Goal: Use online tool/utility: Utilize a website feature to perform a specific function

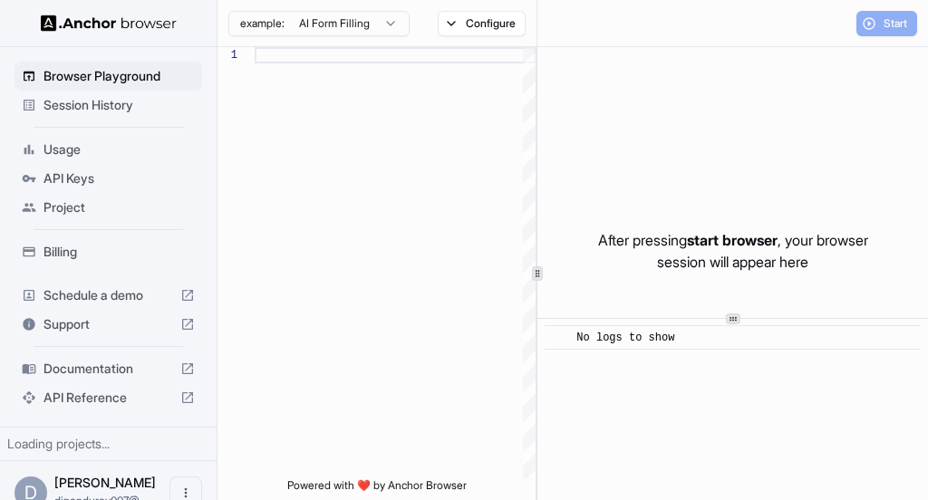
scroll to position [131, 0]
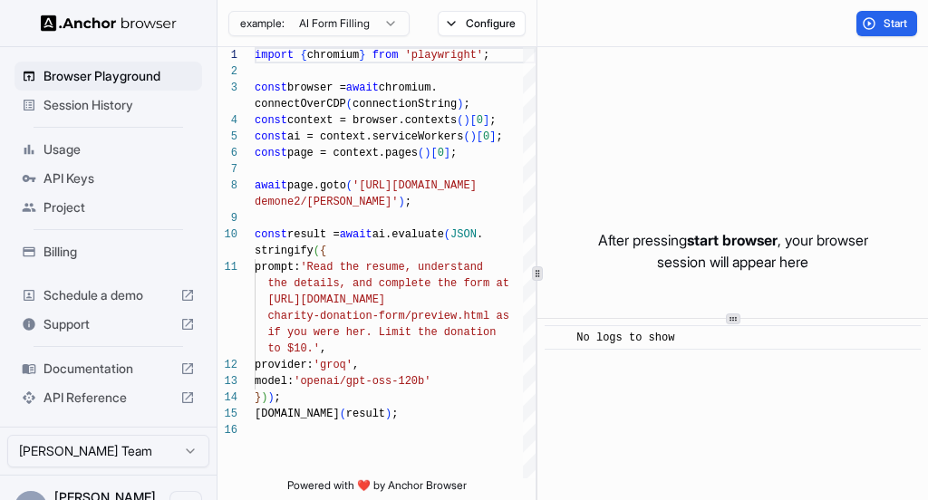
click at [653, 236] on p "After pressing start browser , your browser session will appear here" at bounding box center [733, 251] width 270 height 44
click at [887, 16] on span "Start" at bounding box center [896, 23] width 25 height 15
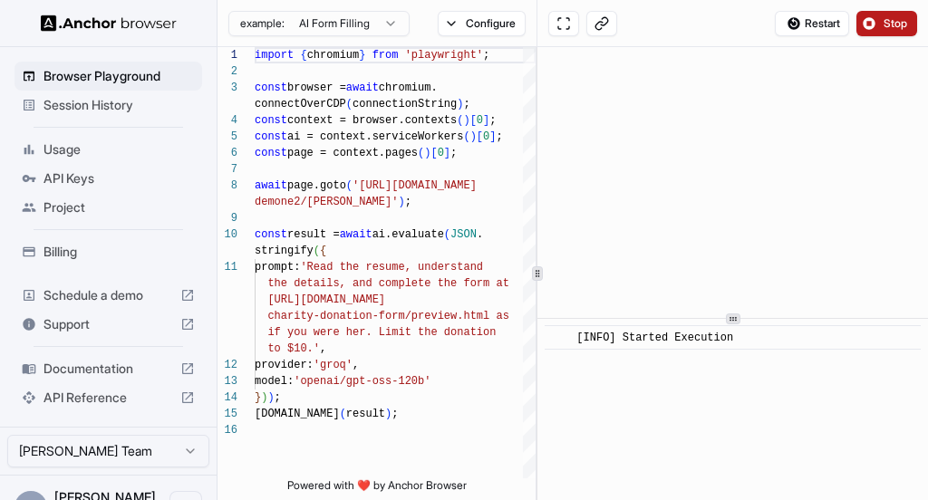
scroll to position [67, 0]
click at [565, 24] on button at bounding box center [563, 23] width 31 height 25
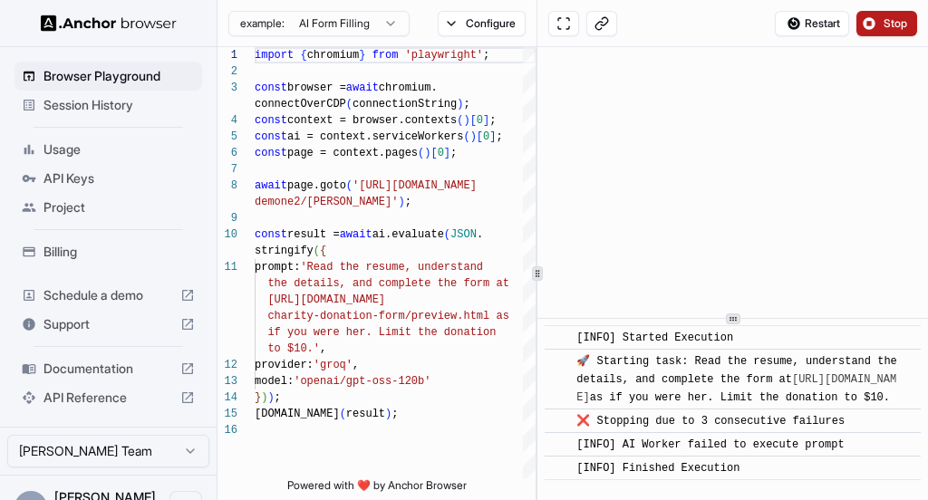
scroll to position [0, 0]
click at [818, 376] on link "[URL][DOMAIN_NAME]" at bounding box center [736, 388] width 320 height 31
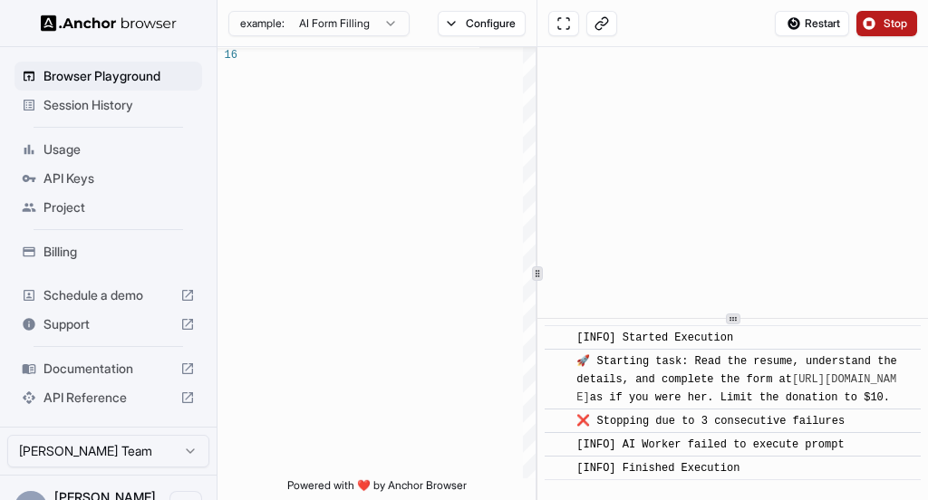
click at [66, 248] on span "Billing" at bounding box center [119, 252] width 151 height 18
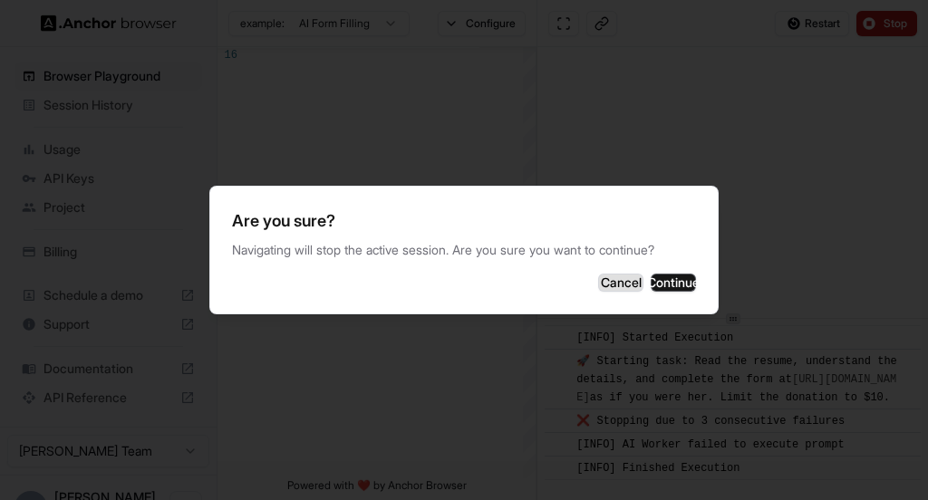
click at [598, 282] on button "Cancel" at bounding box center [620, 283] width 45 height 18
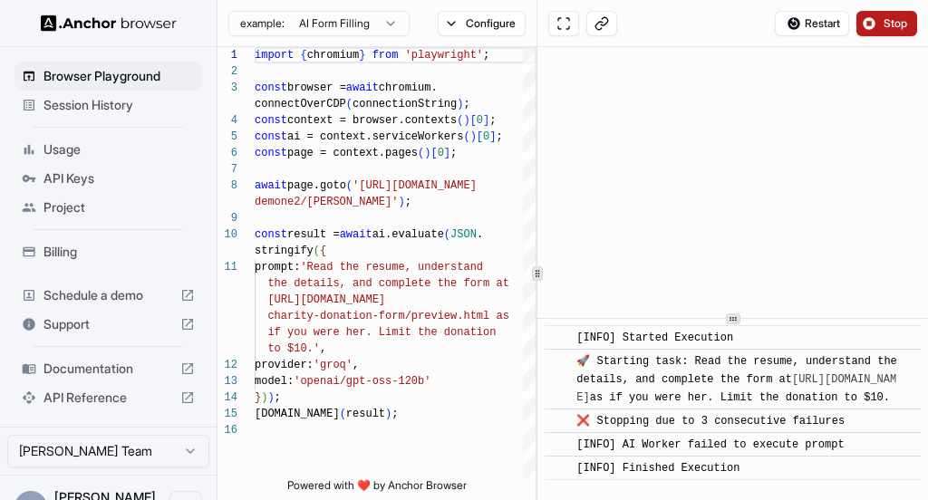
scroll to position [38, 0]
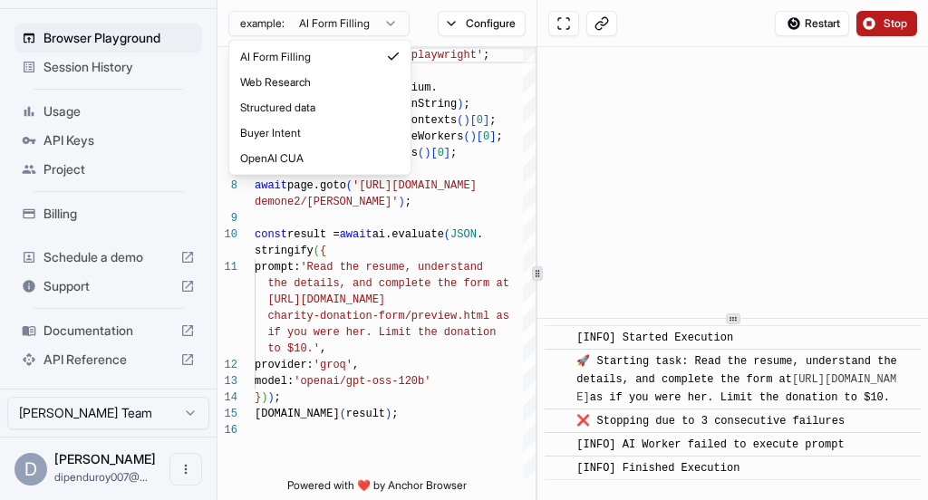
click at [376, 25] on html "Browser Playground Session History Usage API Keys Project Billing Schedule a de…" at bounding box center [464, 250] width 928 height 500
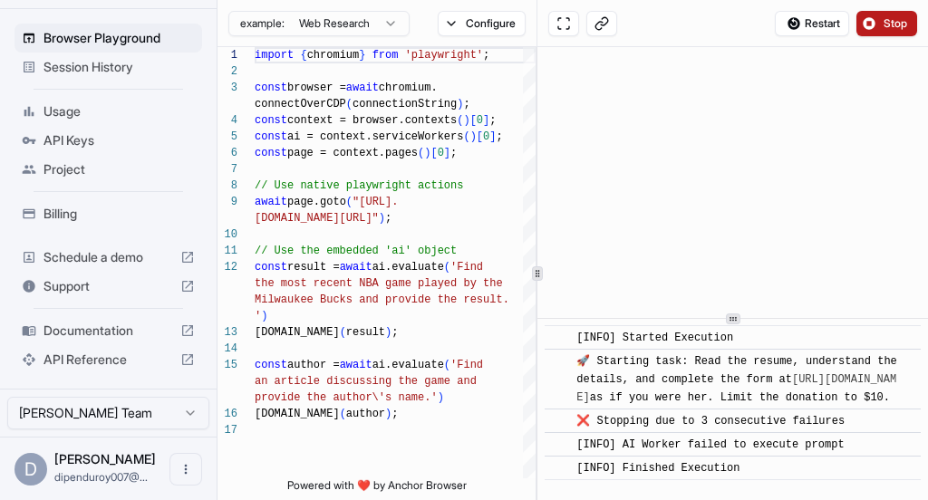
click at [326, 30] on html "Browser Playground Session History Usage API Keys Project Billing Schedule a de…" at bounding box center [464, 250] width 928 height 500
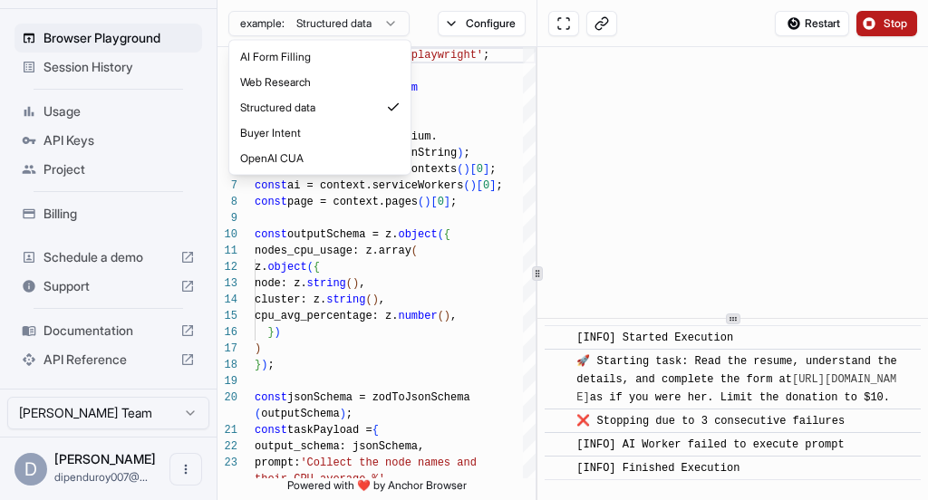
click at [296, 24] on html "Browser Playground Session History Usage API Keys Project Billing Schedule a de…" at bounding box center [464, 250] width 928 height 500
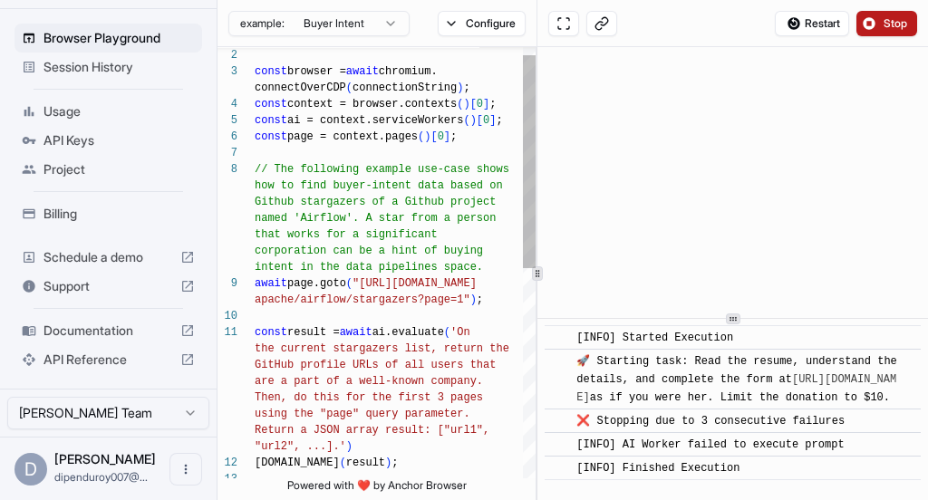
click at [301, 238] on div "// The following example use-case shows how to find buyer-intent data based on …" at bounding box center [395, 467] width 281 height 872
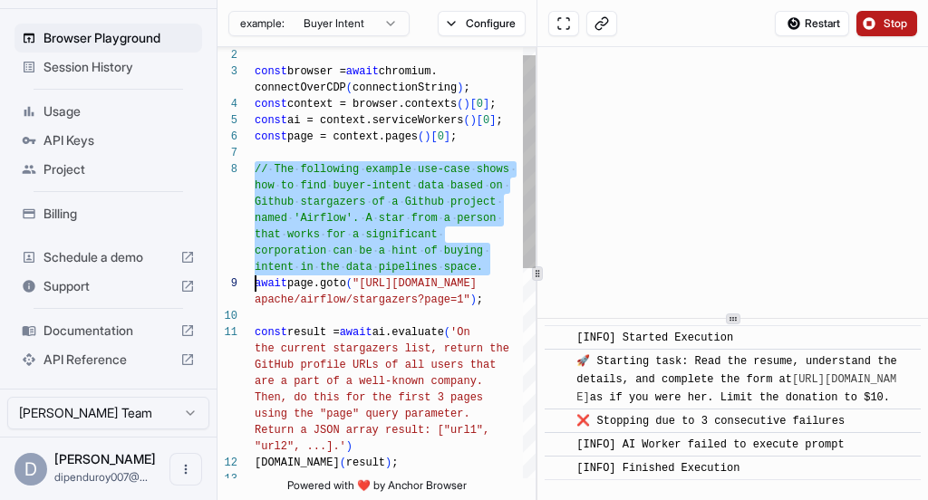
click at [301, 238] on div "// The following example use-case shows how to find buyer-intent data based on …" at bounding box center [395, 467] width 281 height 872
click at [295, 255] on div "// The following example use-case shows how to find buyer-intent data based on …" at bounding box center [395, 467] width 281 height 872
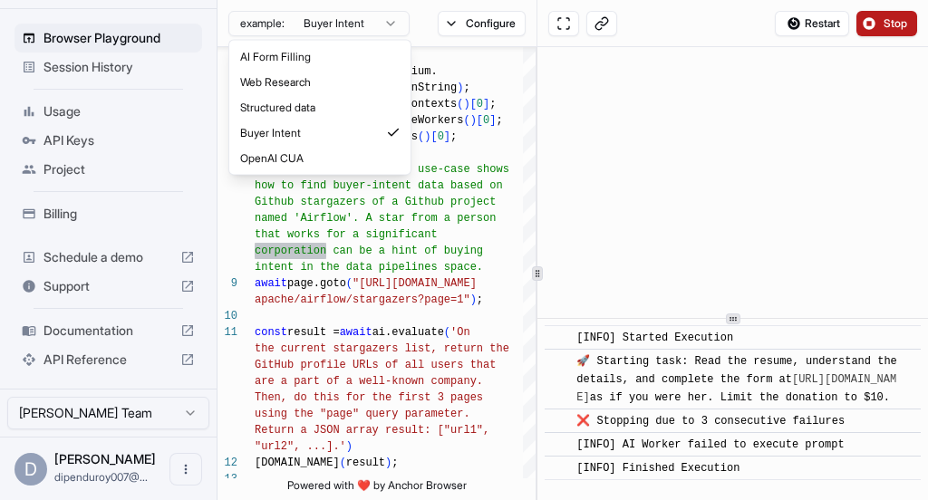
click at [357, 16] on html "Browser Playground Session History Usage API Keys Project Billing Schedule a de…" at bounding box center [464, 250] width 928 height 500
type textarea "**********"
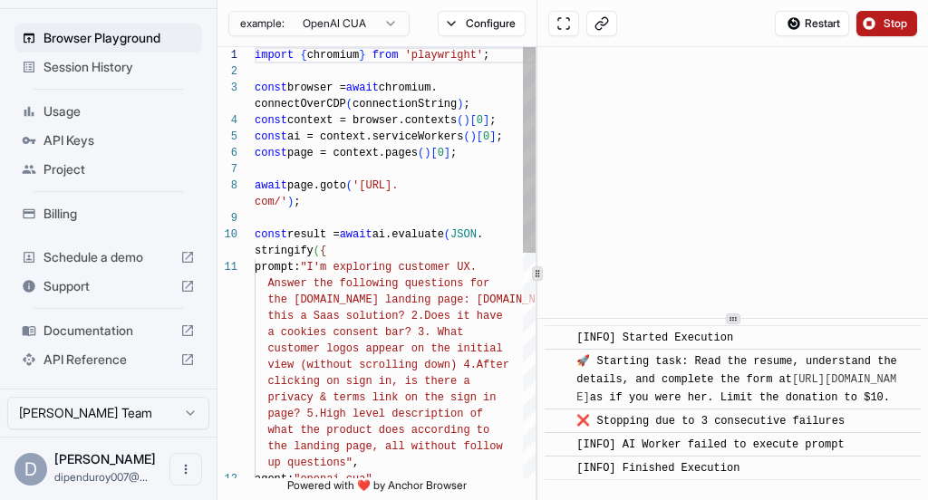
scroll to position [0, 0]
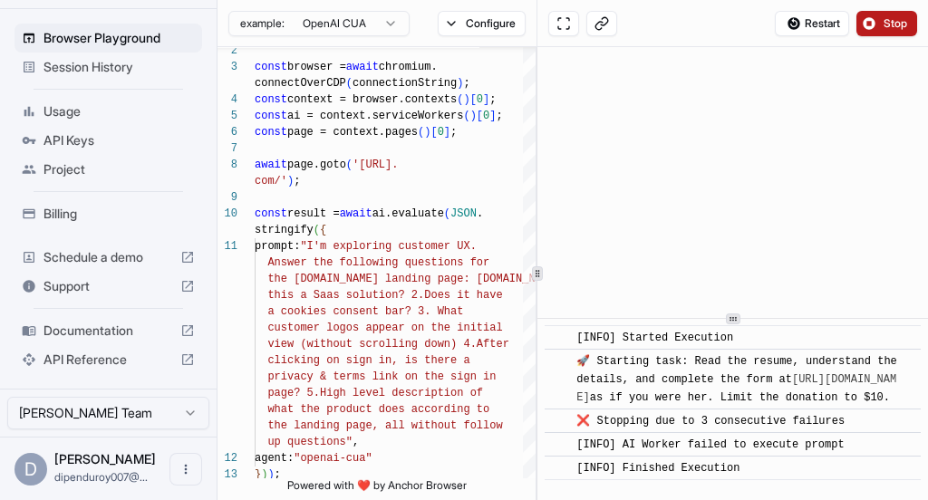
click at [887, 23] on span "Stop" at bounding box center [896, 23] width 25 height 15
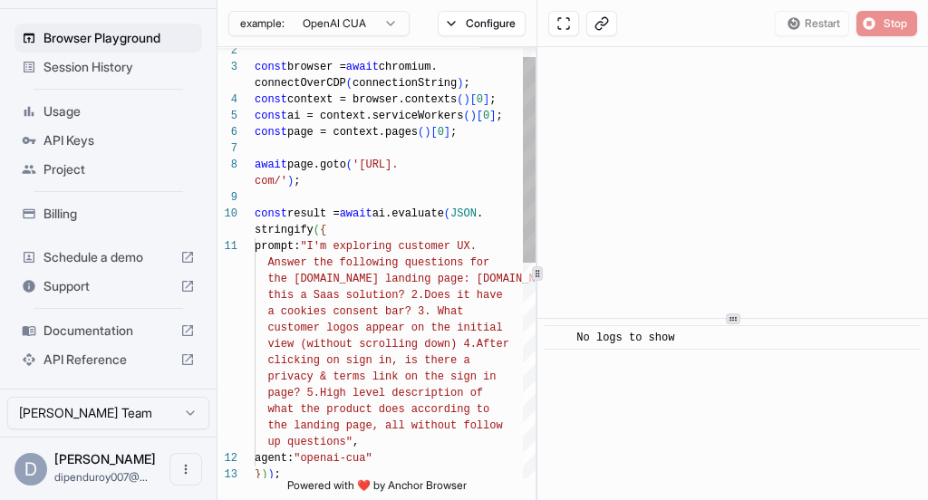
type textarea "**********"
click at [453, 203] on div "const ai = context.serviceWorkers ( ) [ 0 ] ; const page = context.pages ( ) [ …" at bounding box center [395, 478] width 281 height 905
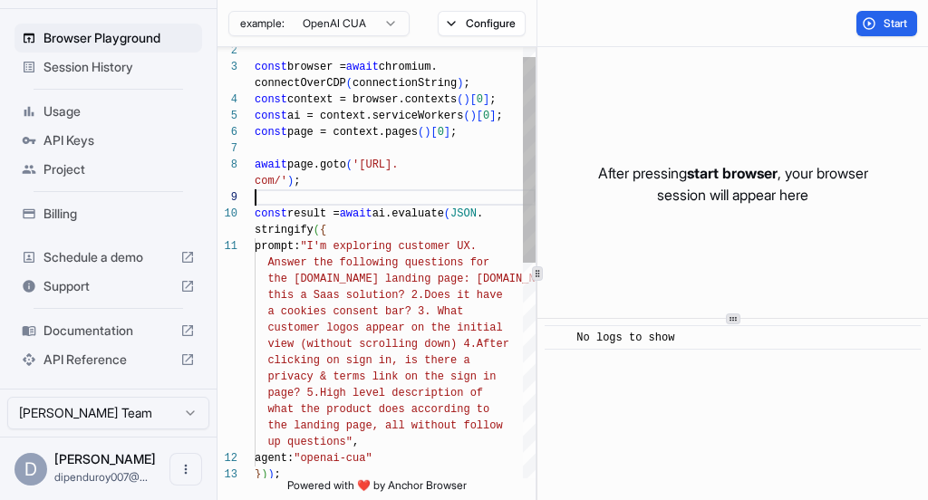
click at [422, 274] on div "const ai = context.serviceWorkers ( ) [ 0 ] ; const page = context.pages ( ) [ …" at bounding box center [395, 478] width 281 height 905
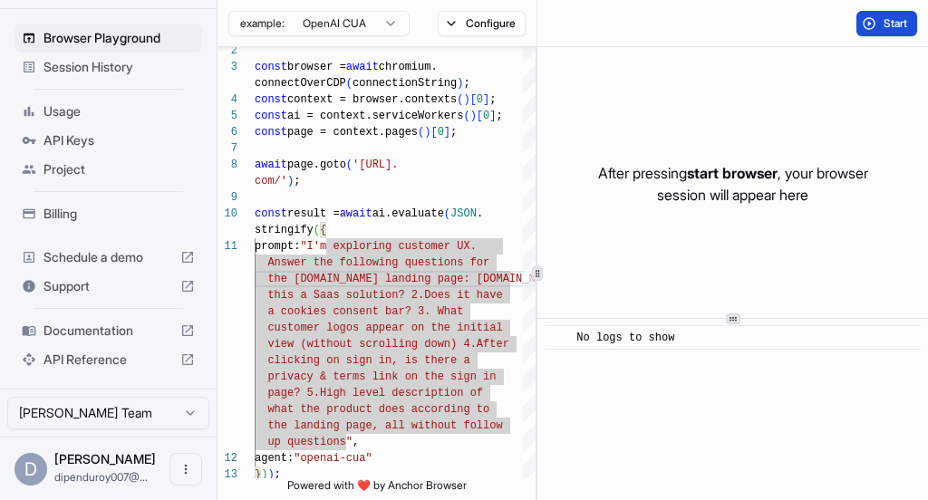
click at [887, 16] on span "Start" at bounding box center [896, 23] width 25 height 15
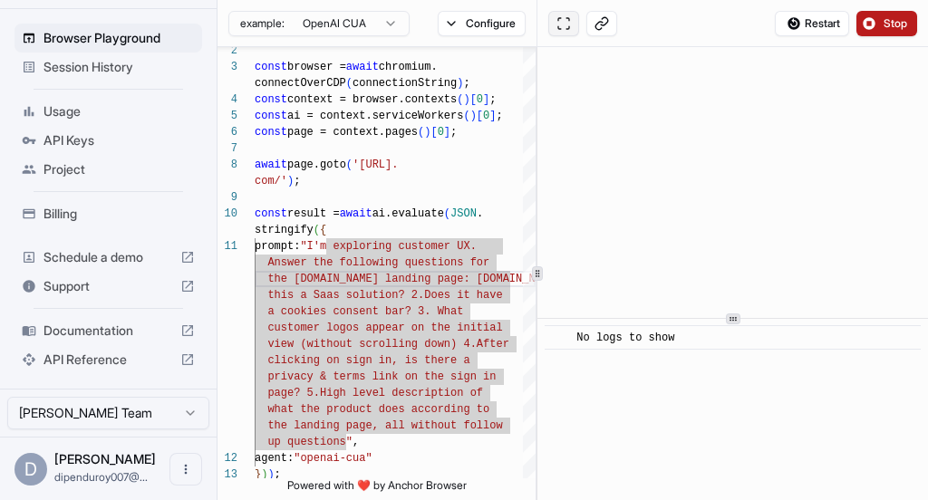
click at [562, 24] on button at bounding box center [563, 23] width 31 height 25
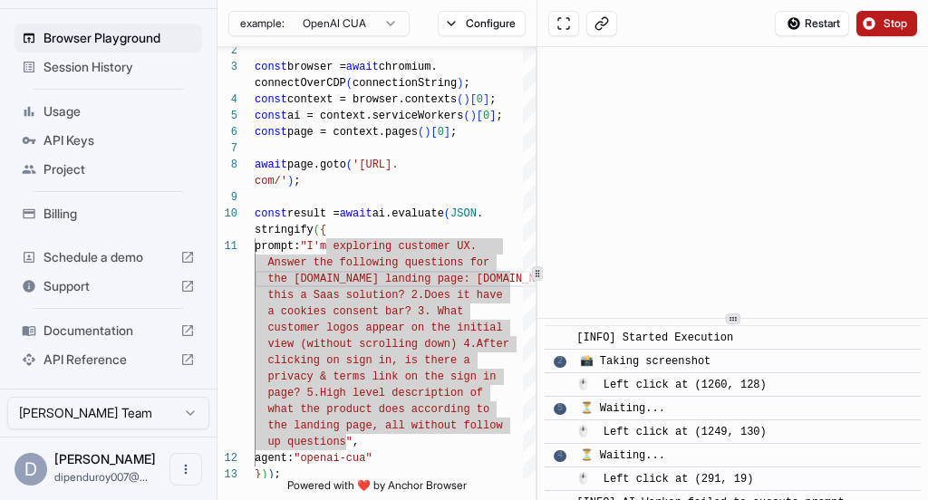
scroll to position [337, 0]
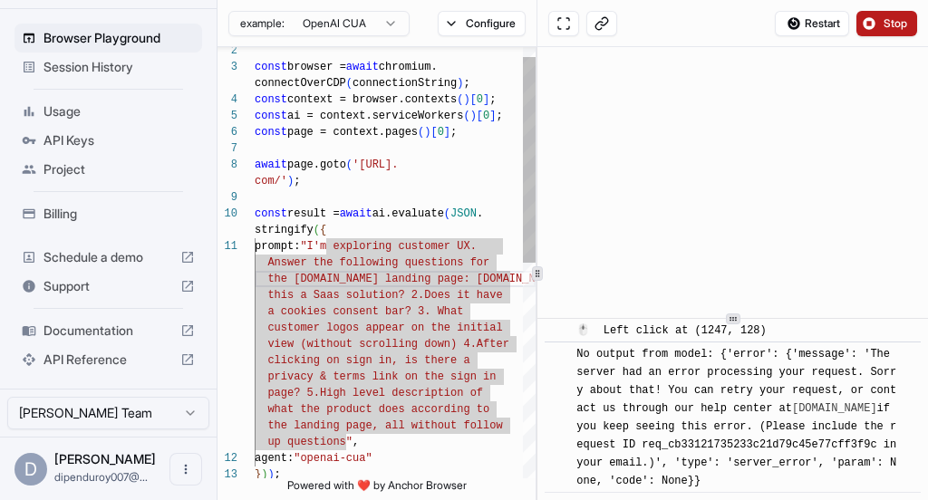
click at [391, 307] on div "const ai = context.serviceWorkers ( ) [ 0 ] ; const page = context.pages ( ) [ …" at bounding box center [395, 478] width 281 height 905
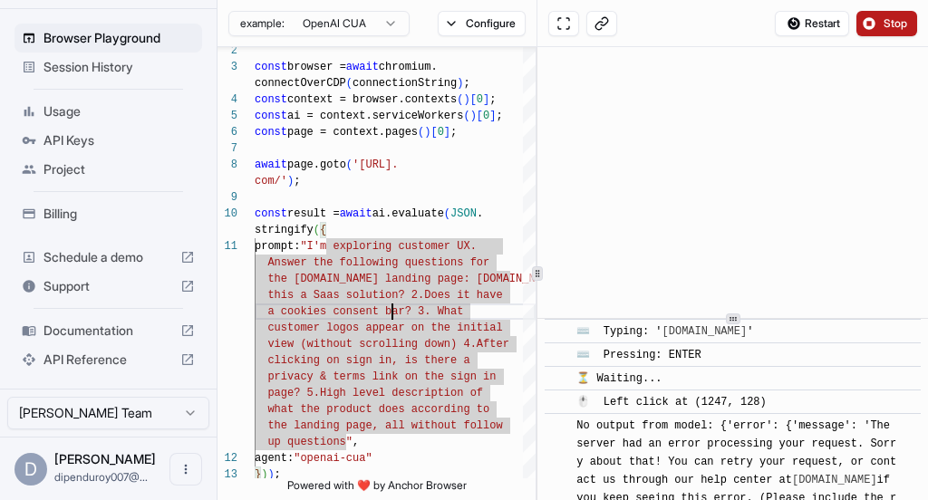
scroll to position [265, 0]
